Goal: Task Accomplishment & Management: Complete application form

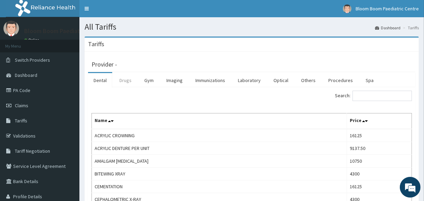
click at [126, 78] on link "Drugs" at bounding box center [125, 80] width 23 height 15
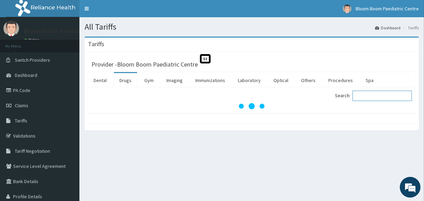
click at [361, 96] on input "Search:" at bounding box center [382, 96] width 59 height 10
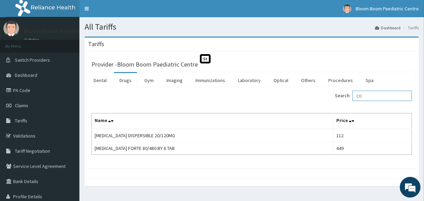
type input "C"
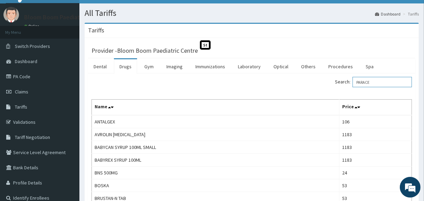
scroll to position [9, 0]
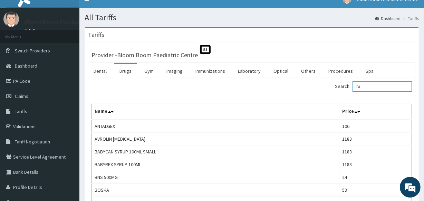
type input "P"
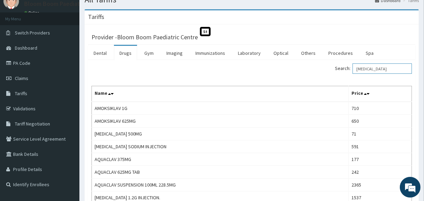
scroll to position [27, 0]
type input "AMOXICILLIN"
click at [245, 52] on link "Laboratory" at bounding box center [250, 53] width 34 height 15
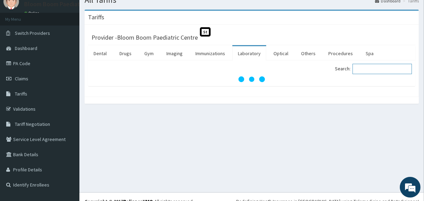
click at [386, 69] on input "Search:" at bounding box center [382, 69] width 59 height 10
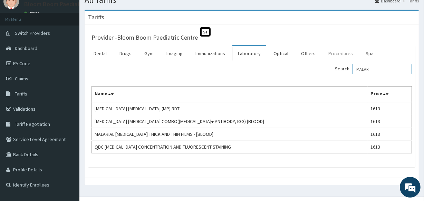
type input "MALARI"
click at [328, 56] on link "Procedures" at bounding box center [341, 53] width 36 height 15
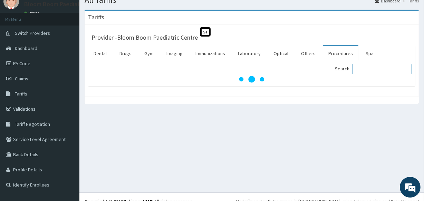
click at [375, 67] on input "Search:" at bounding box center [382, 69] width 59 height 10
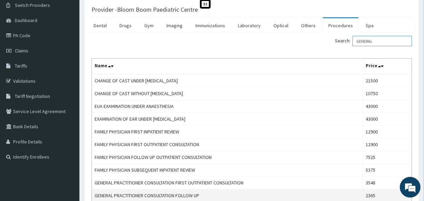
scroll to position [0, 0]
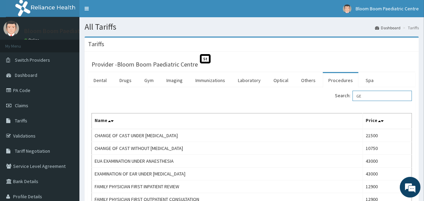
type input "G"
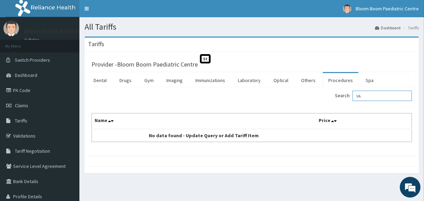
type input "V"
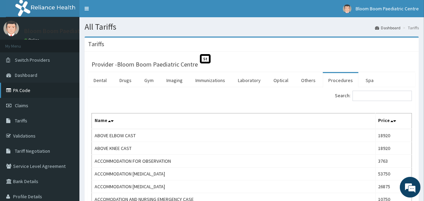
click at [28, 95] on link "PA Code" at bounding box center [39, 90] width 79 height 15
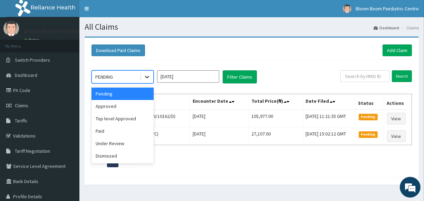
click at [146, 76] on icon at bounding box center [147, 77] width 7 height 7
click at [144, 103] on div "Approved" at bounding box center [123, 106] width 62 height 12
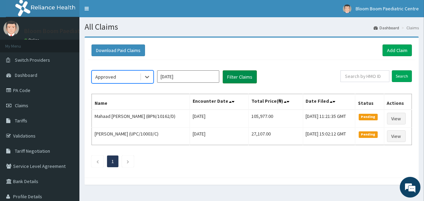
click at [248, 79] on button "Filter Claims" at bounding box center [240, 76] width 34 height 13
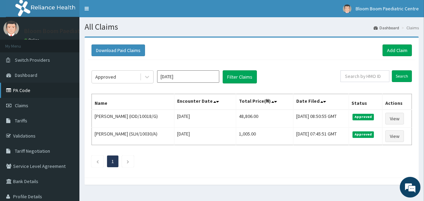
click at [22, 93] on link "PA Code" at bounding box center [39, 90] width 79 height 15
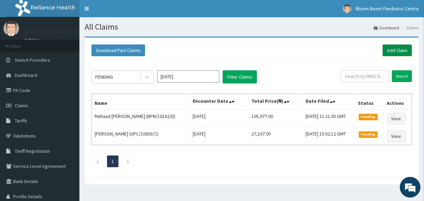
click at [393, 47] on link "Add Claim" at bounding box center [397, 51] width 29 height 12
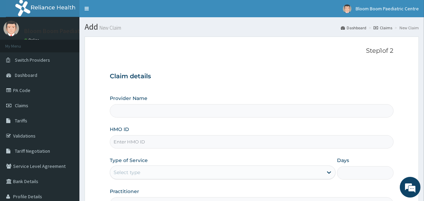
click at [204, 146] on input "HMO ID" at bounding box center [252, 141] width 284 height 13
type input "Bloom Boom Paediatric Centre"
type input "MHM/10036/C"
click at [163, 167] on div "Select type" at bounding box center [216, 172] width 213 height 11
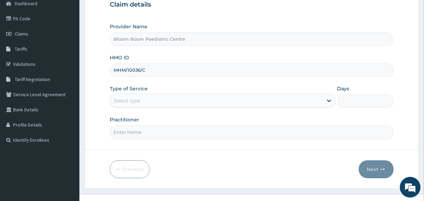
scroll to position [75, 0]
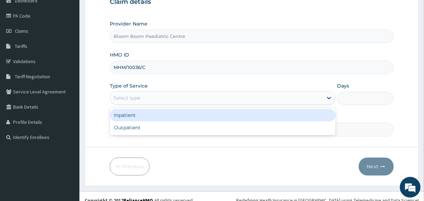
click at [201, 101] on div "Select type" at bounding box center [216, 98] width 213 height 11
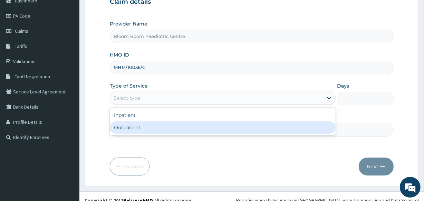
click at [201, 127] on div "Outpatient" at bounding box center [223, 128] width 226 height 12
type input "1"
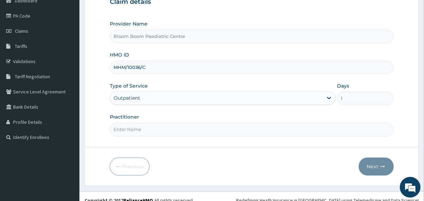
click at [201, 125] on input "Practitioner" at bounding box center [252, 129] width 284 height 13
type input "DR [PERSON_NAME]"
click at [363, 164] on button "Next" at bounding box center [376, 167] width 35 height 18
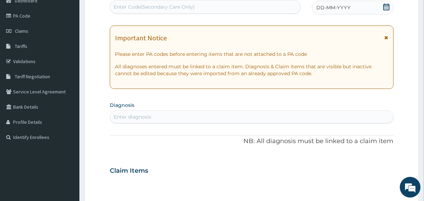
click at [204, 10] on div "Enter Code(Secondary Care Only)" at bounding box center [205, 6] width 190 height 11
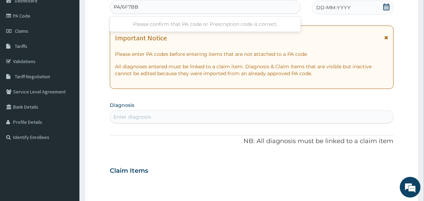
type input "PA/6F7BBD"
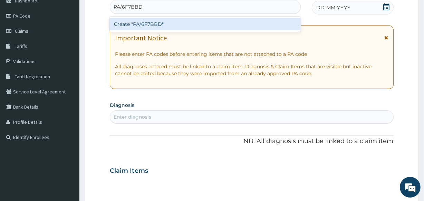
click at [205, 22] on div "Create "PA/6F7BBD"" at bounding box center [205, 24] width 191 height 12
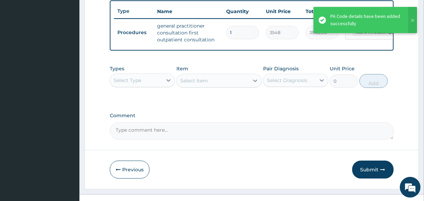
scroll to position [272, 0]
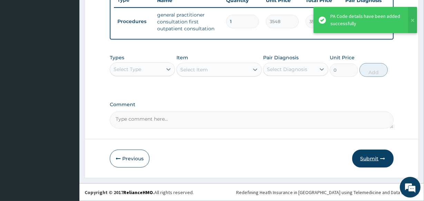
click at [375, 154] on button "Submit" at bounding box center [372, 159] width 41 height 18
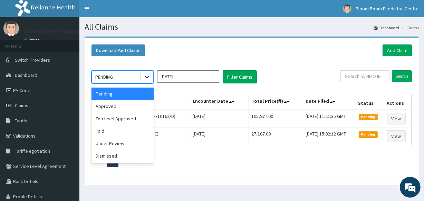
click at [146, 79] on icon at bounding box center [147, 77] width 7 height 7
click at [126, 104] on div "Approved" at bounding box center [123, 106] width 62 height 12
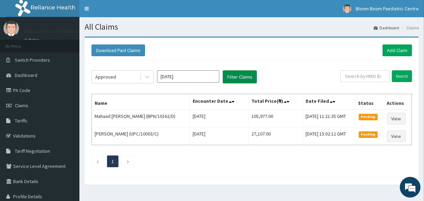
click at [230, 80] on button "Filter Claims" at bounding box center [240, 76] width 34 height 13
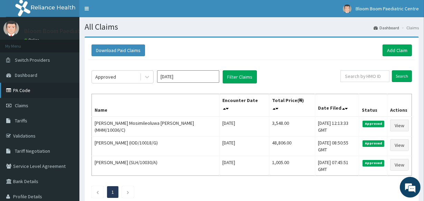
click at [26, 89] on link "PA Code" at bounding box center [39, 90] width 79 height 15
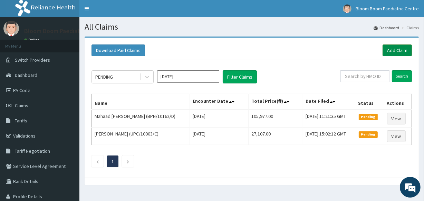
click at [398, 53] on link "Add Claim" at bounding box center [397, 51] width 29 height 12
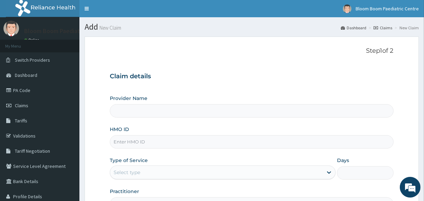
click at [198, 144] on input "HMO ID" at bounding box center [252, 141] width 284 height 13
type input "Bloom Boom Paediatric Centre"
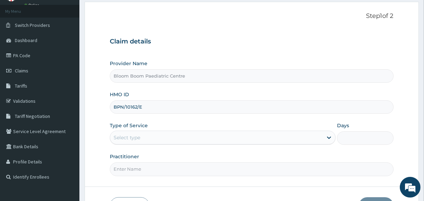
scroll to position [54, 0]
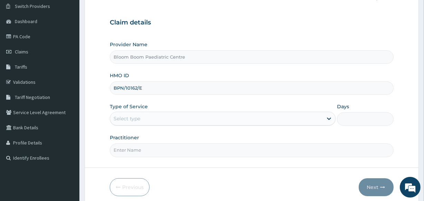
type input "BPN/10162/E"
click at [209, 111] on div "Type of Service Select type" at bounding box center [223, 114] width 226 height 23
click at [210, 123] on div "Select type" at bounding box center [216, 118] width 213 height 11
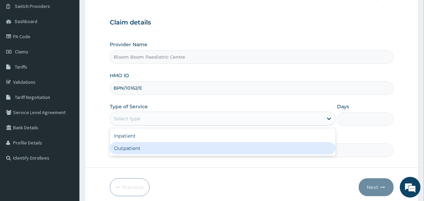
click at [201, 144] on div "Outpatient" at bounding box center [223, 148] width 226 height 12
type input "1"
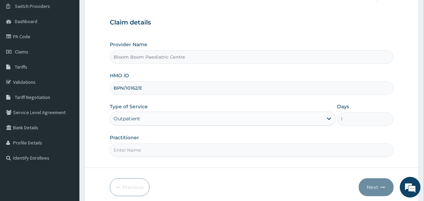
click at [201, 154] on input "Practitioner" at bounding box center [252, 150] width 284 height 13
type input "DR ONIMOTO"
click at [367, 184] on button "Next" at bounding box center [376, 188] width 35 height 18
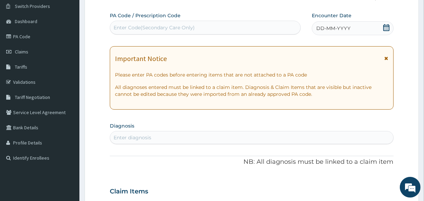
click at [209, 28] on div "Enter Code(Secondary Care Only)" at bounding box center [205, 27] width 190 height 11
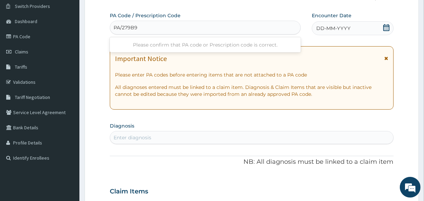
type input "PA/279B96"
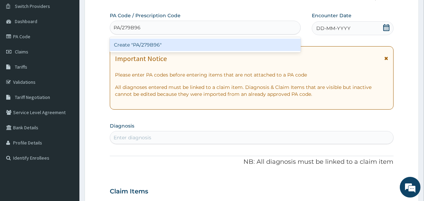
click at [212, 41] on div "Create "PA/279B96"" at bounding box center [205, 45] width 191 height 12
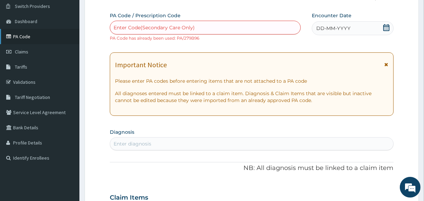
click at [41, 29] on link "PA Code" at bounding box center [39, 36] width 79 height 15
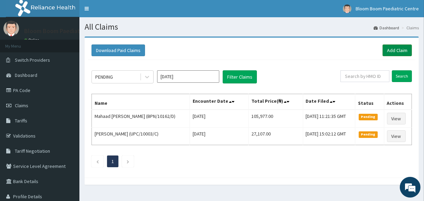
click at [397, 54] on link "Add Claim" at bounding box center [397, 51] width 29 height 12
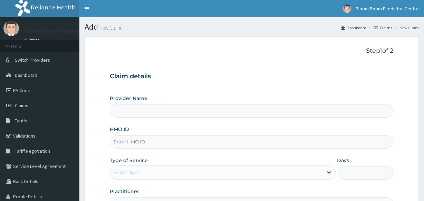
click at [183, 138] on input "HMO ID" at bounding box center [252, 141] width 284 height 13
type input "Bloom Boom Paediatric Centre"
type input "BPN/10162/E"
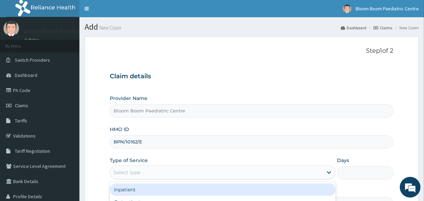
click at [179, 171] on div "Select type" at bounding box center [216, 172] width 213 height 11
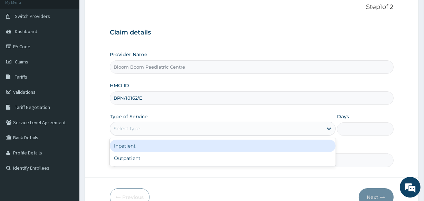
scroll to position [82, 0]
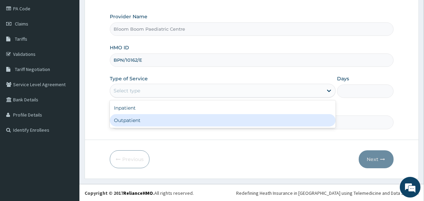
click at [211, 115] on div "Outpatient" at bounding box center [223, 120] width 226 height 12
type input "1"
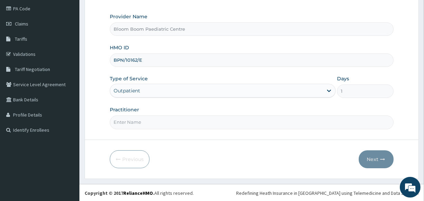
click at [211, 120] on input "Practitioner" at bounding box center [252, 122] width 284 height 13
type input "DR ONIMOTO"
click at [381, 165] on button "Next" at bounding box center [376, 160] width 35 height 18
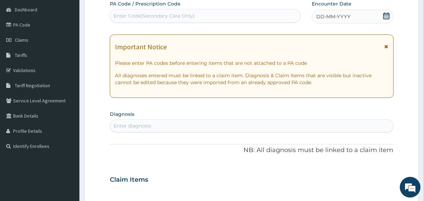
scroll to position [60, 0]
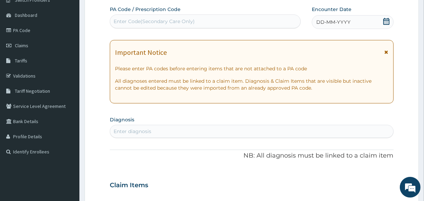
click at [170, 18] on div "Enter Code(Secondary Care Only)" at bounding box center [154, 21] width 81 height 7
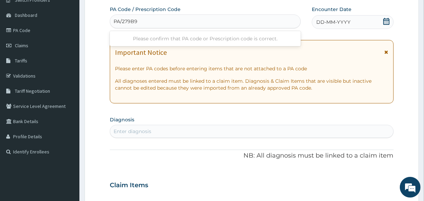
type input "PA/279B96"
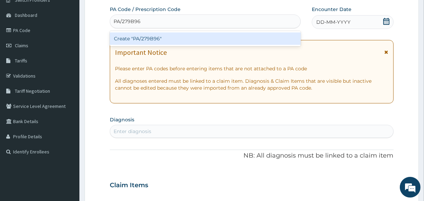
click at [173, 40] on div "Create "PA/279B96"" at bounding box center [205, 38] width 191 height 12
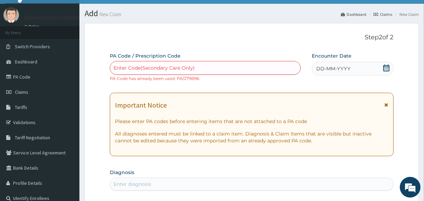
scroll to position [0, 0]
